Goal: Task Accomplishment & Management: Use online tool/utility

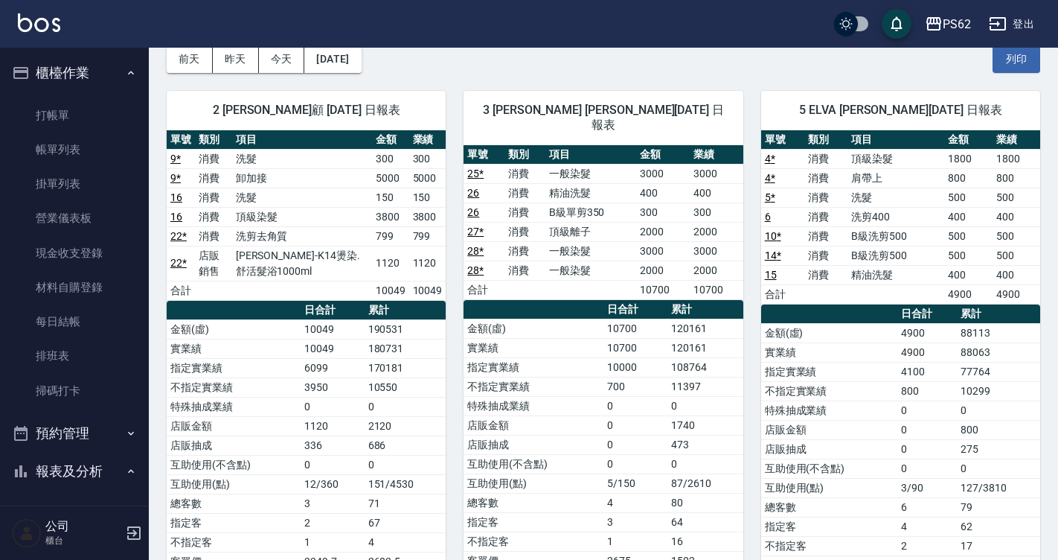
scroll to position [298, 0]
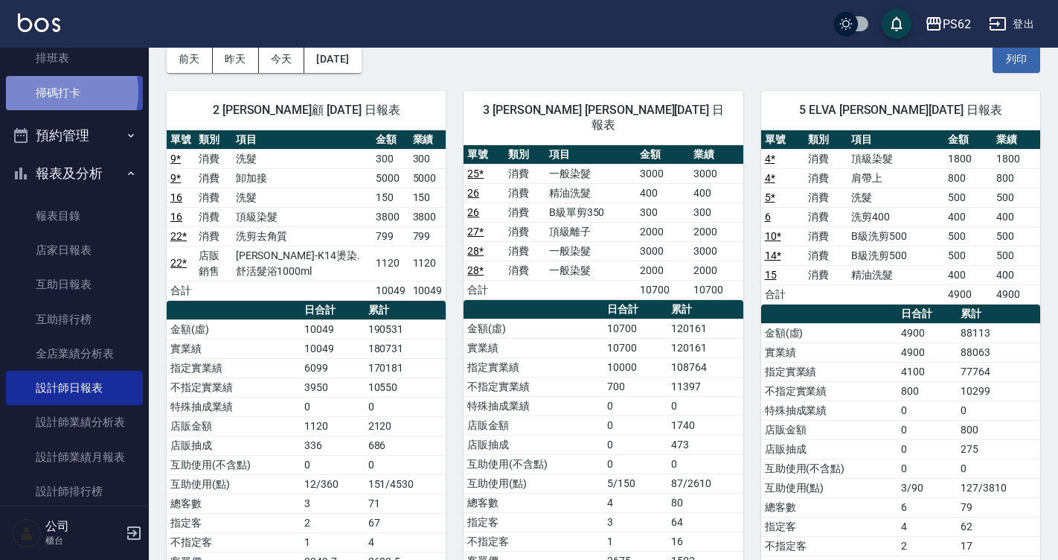
click at [49, 92] on link "掃碼打卡" at bounding box center [74, 93] width 137 height 34
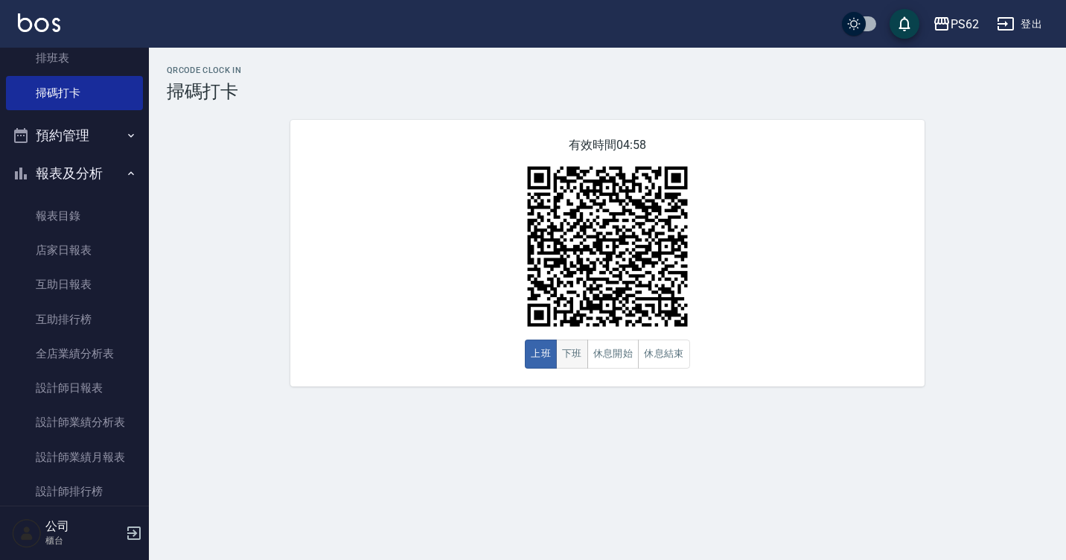
click at [566, 359] on button "下班" at bounding box center [572, 353] width 32 height 29
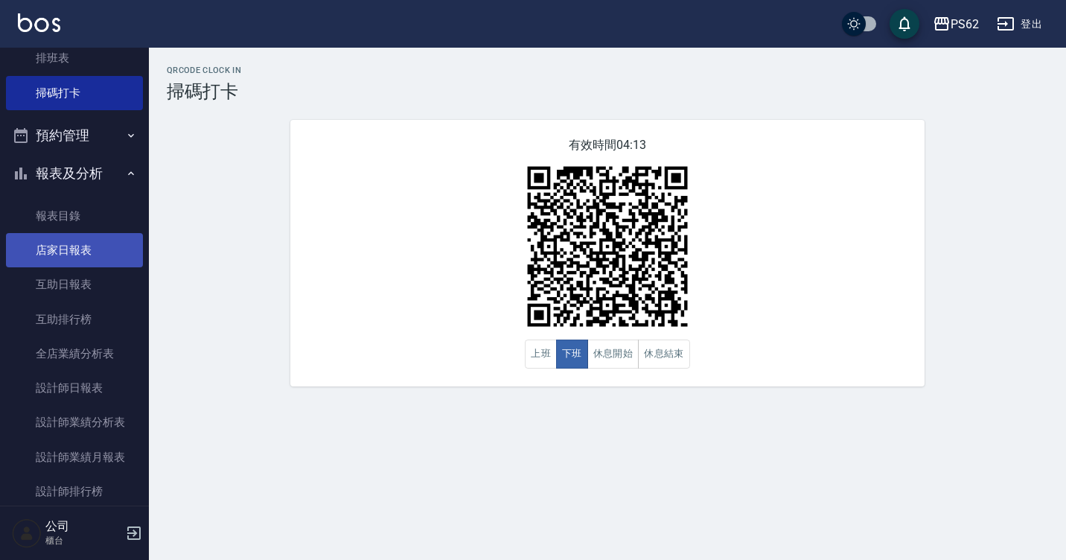
click at [92, 266] on link "店家日報表" at bounding box center [74, 250] width 137 height 34
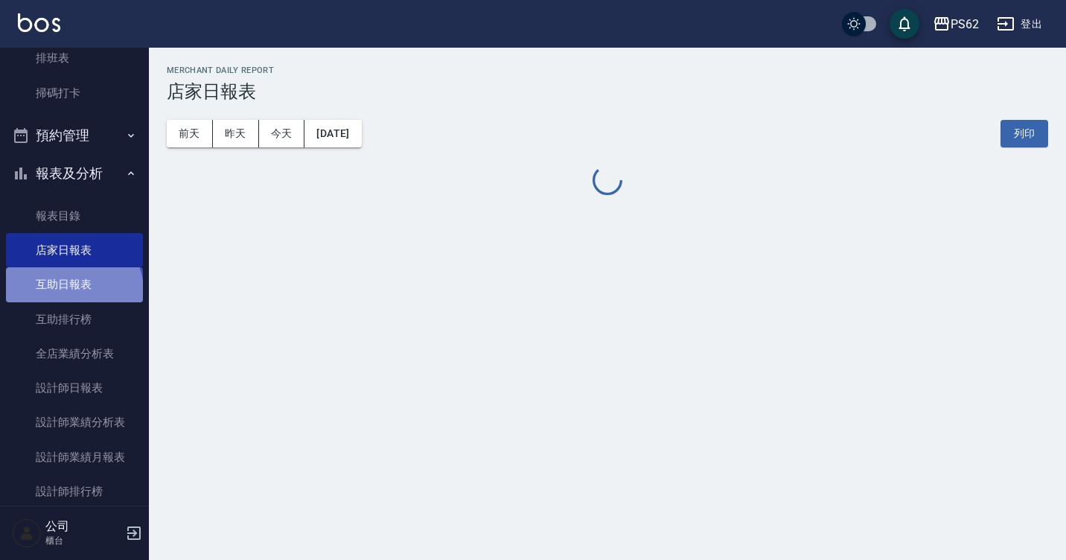
click at [72, 291] on link "互助日報表" at bounding box center [74, 284] width 137 height 34
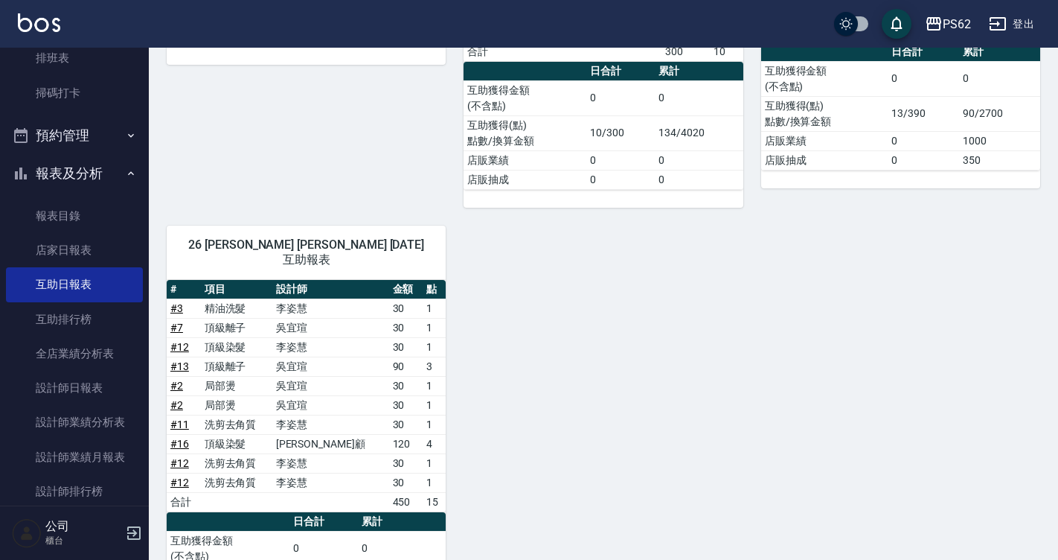
scroll to position [531, 0]
